Goal: Task Accomplishment & Management: Complete application form

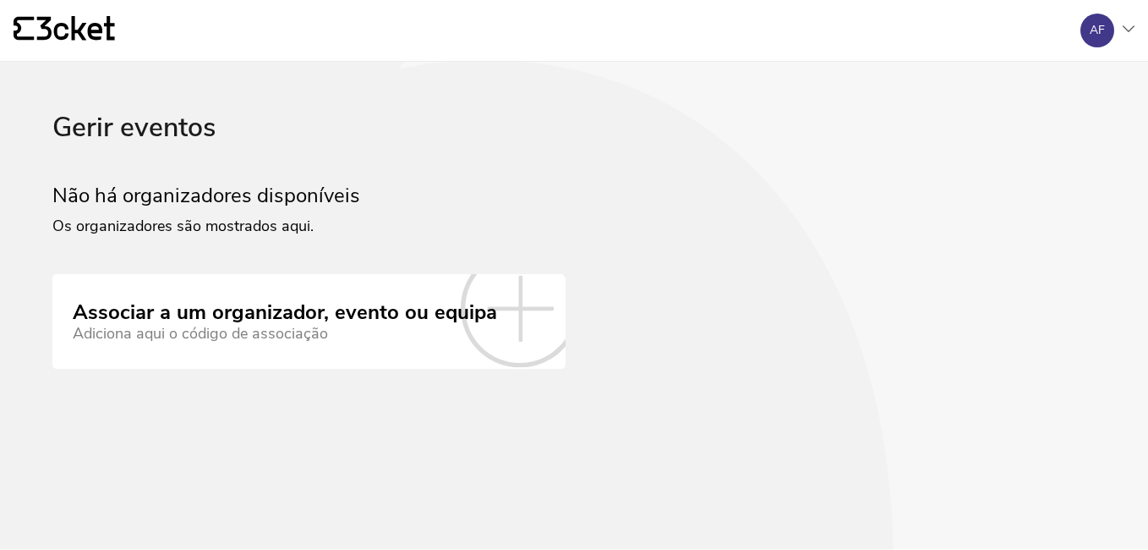
click at [205, 329] on div "Adiciona aqui o código de associação" at bounding box center [285, 334] width 425 height 18
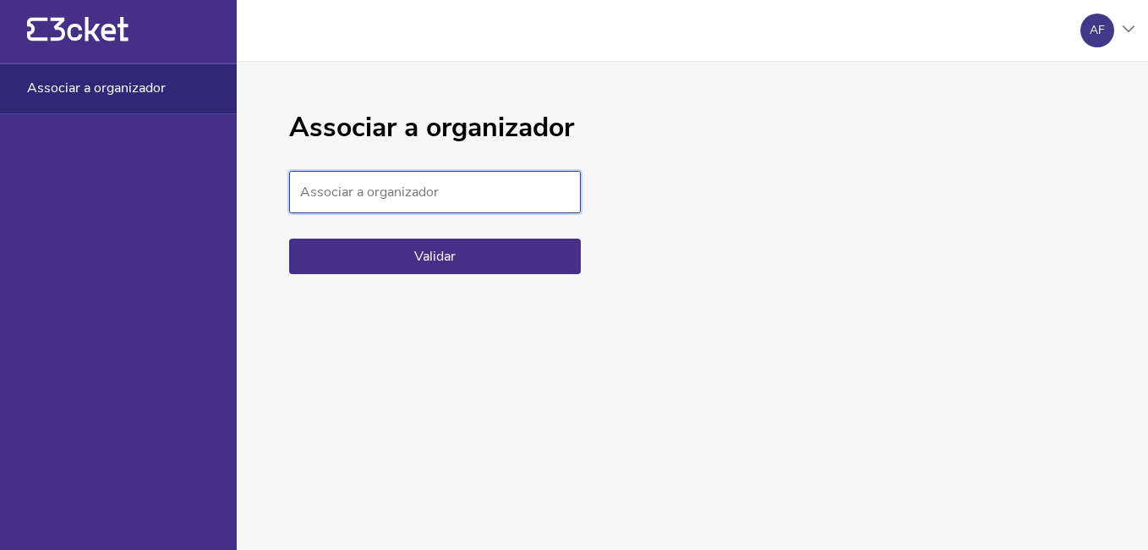
click at [364, 191] on input "Associar a organizador" at bounding box center [435, 192] width 292 height 42
paste input "258436c2dbb44efb982207bc5865e60f"
type input "258436c2dbb44efb982207bc5865e60f"
click at [449, 249] on button "Validar" at bounding box center [435, 256] width 292 height 36
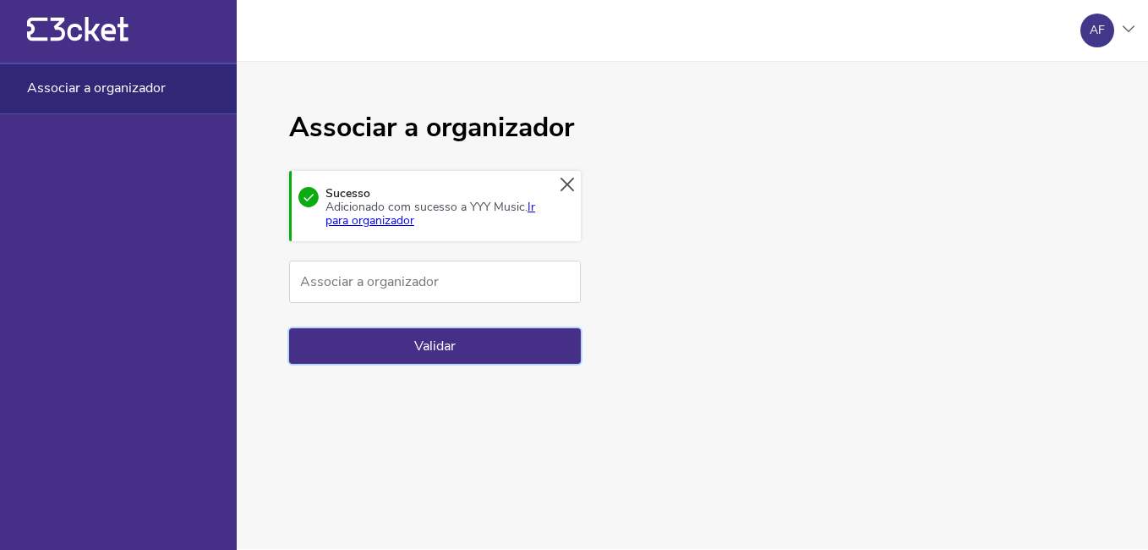
click at [378, 217] on link "Ir para organizador" at bounding box center [431, 214] width 210 height 30
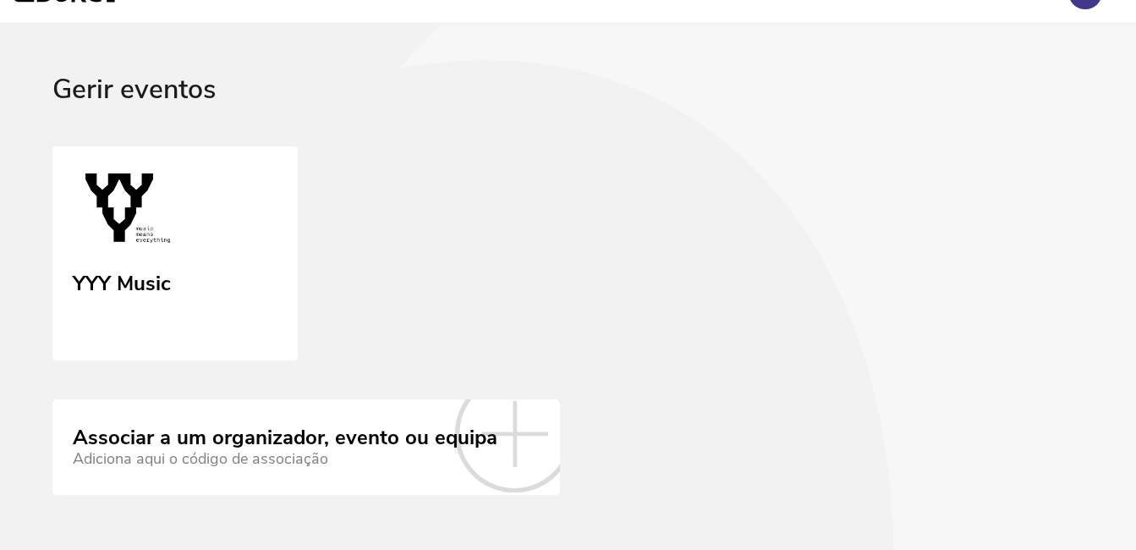
scroll to position [73, 0]
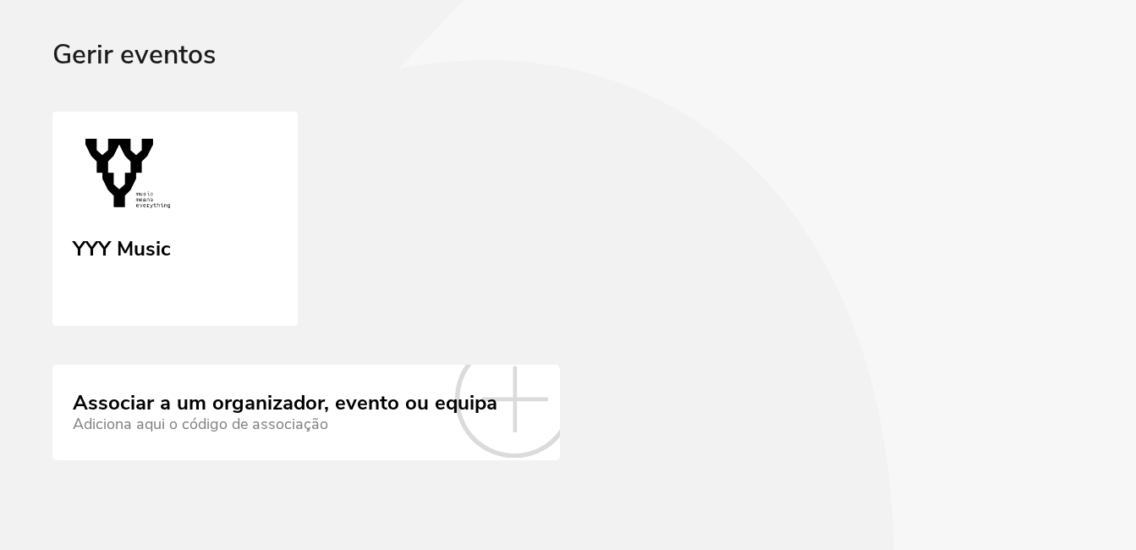
click at [337, 423] on div "Adiciona aqui o código de associação" at bounding box center [285, 424] width 425 height 18
click at [338, 423] on div "Adiciona aqui o código de associação" at bounding box center [285, 424] width 425 height 18
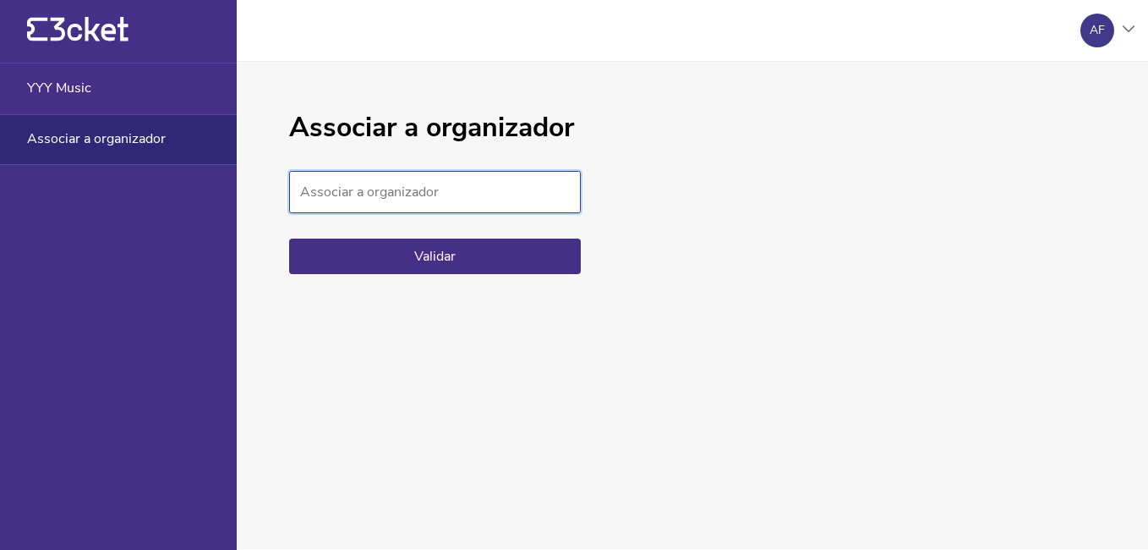
click at [448, 195] on input "Associar a organizador" at bounding box center [435, 192] width 292 height 42
type input "258436c2dbb44efb982207bc5865e60f"
click at [434, 257] on button "Validar" at bounding box center [435, 256] width 292 height 36
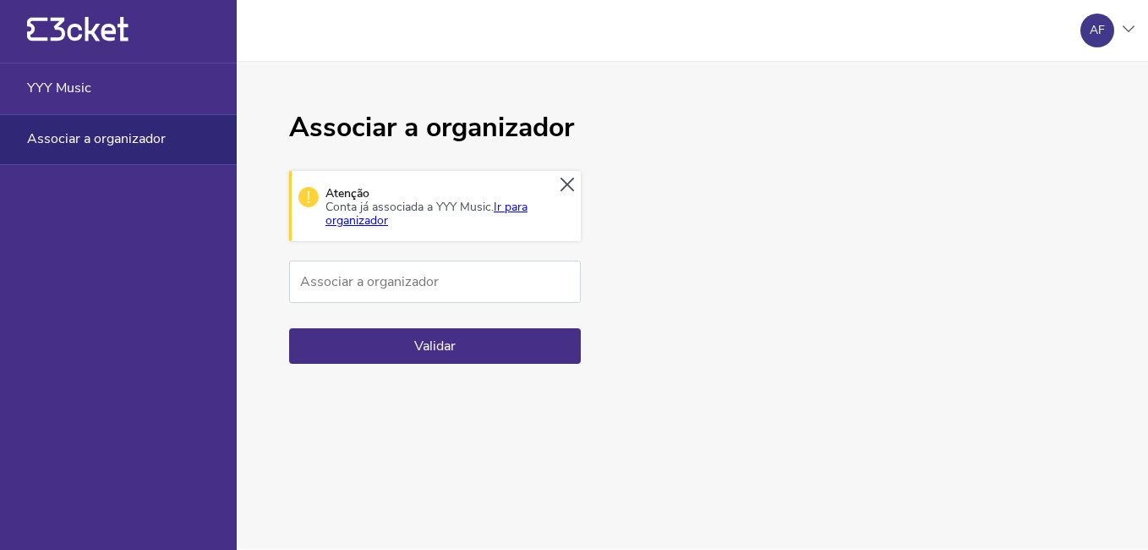
click at [518, 206] on link "Ir para organizador" at bounding box center [427, 214] width 202 height 30
